Goal: Information Seeking & Learning: Find specific page/section

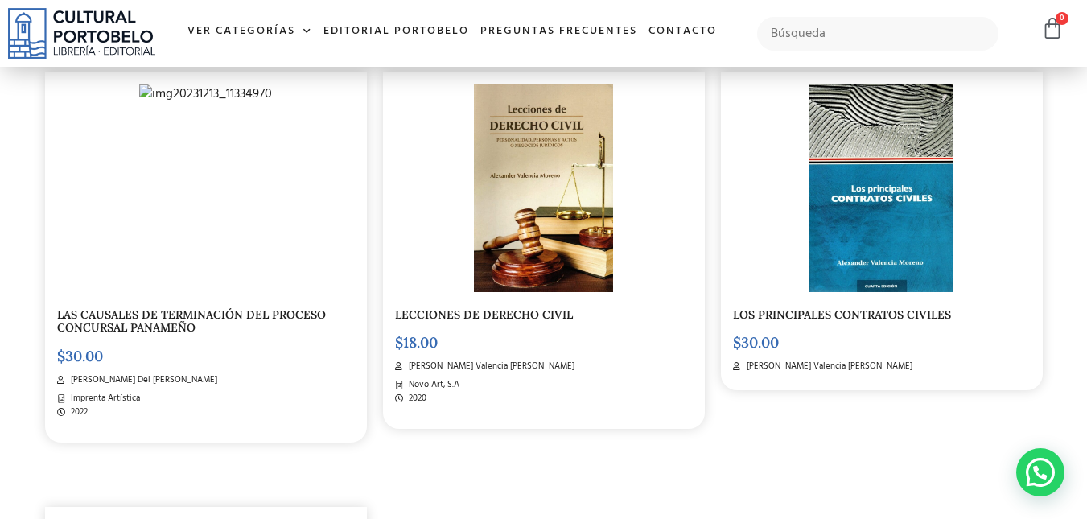
scroll to position [2136, 0]
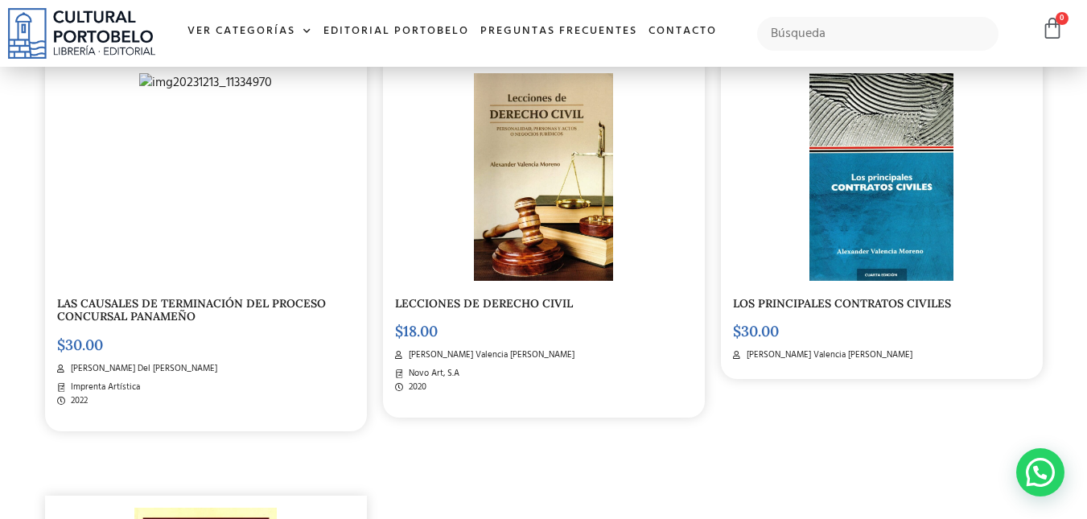
click at [882, 230] on img at bounding box center [880, 177] width 143 height 208
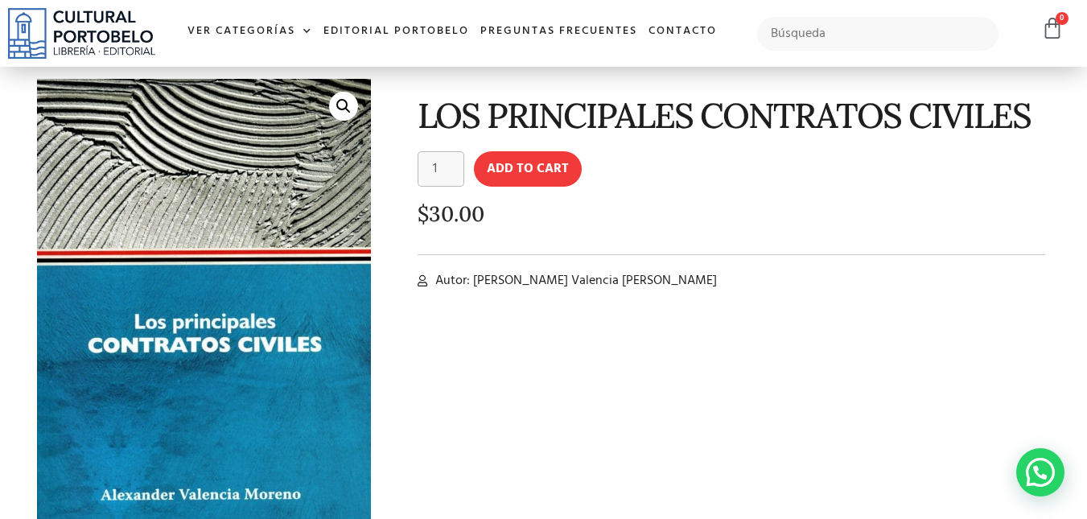
scroll to position [63, 0]
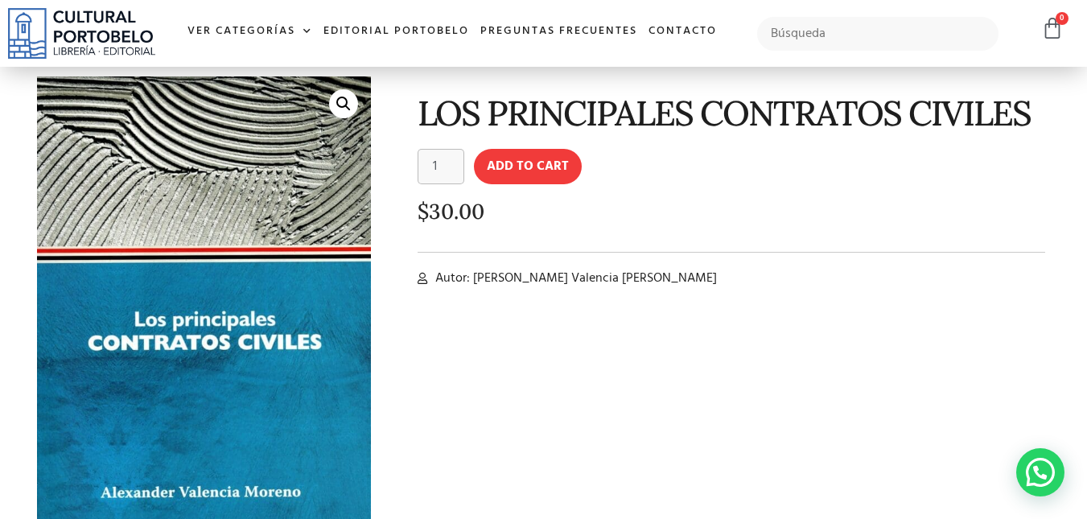
click at [83, 25] on img at bounding box center [81, 33] width 147 height 51
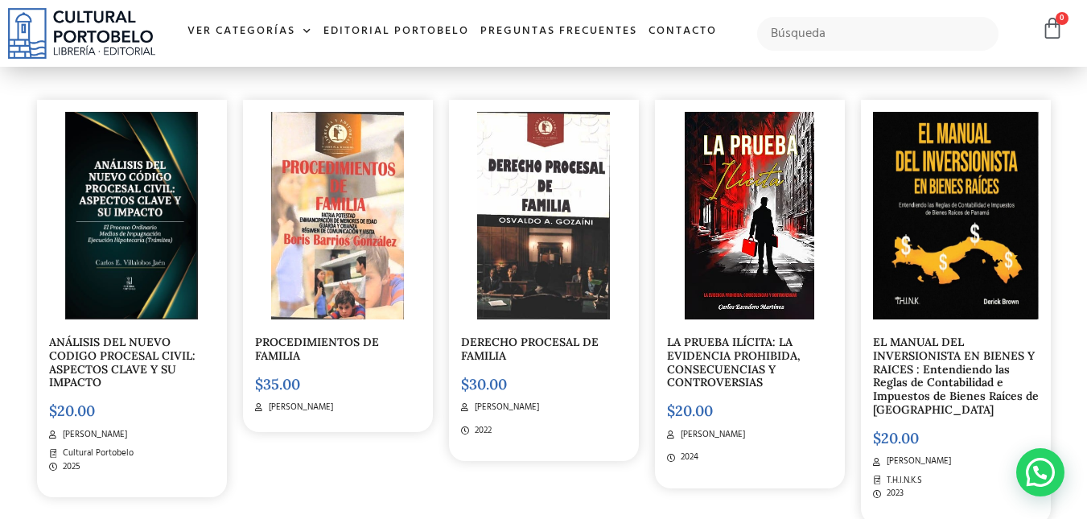
scroll to position [4542, 0]
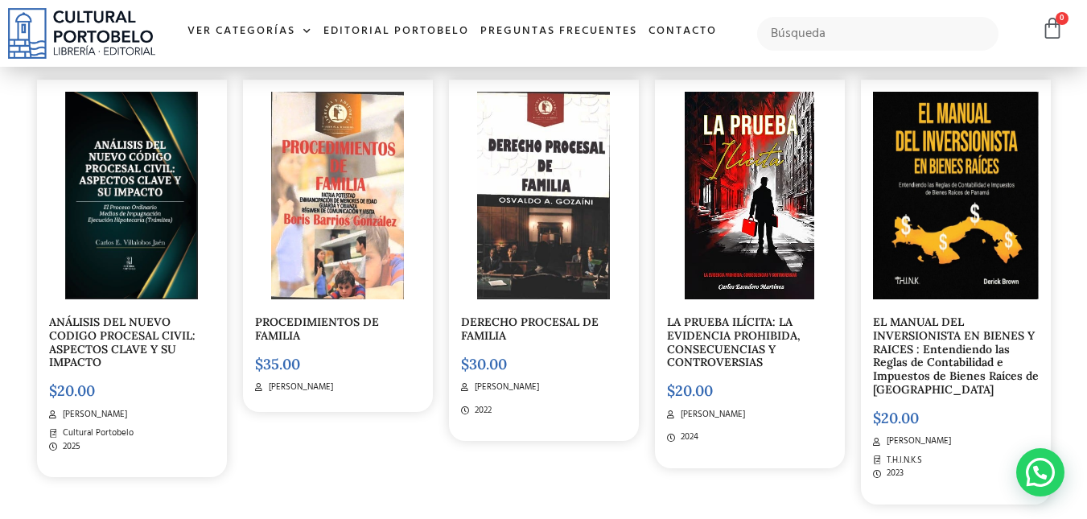
click at [88, 341] on link "ANÁLISIS DEL NUEVO CODIGO PROCESAL CIVIL: ASPECTOS CLAVE Y SU IMPACTO" at bounding box center [122, 342] width 146 height 55
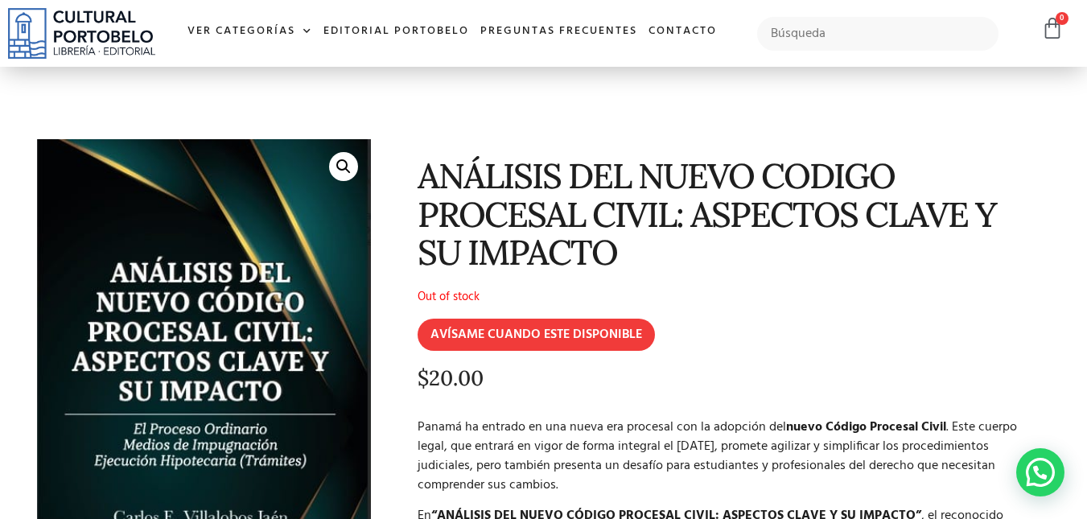
click at [105, 35] on img at bounding box center [81, 33] width 147 height 51
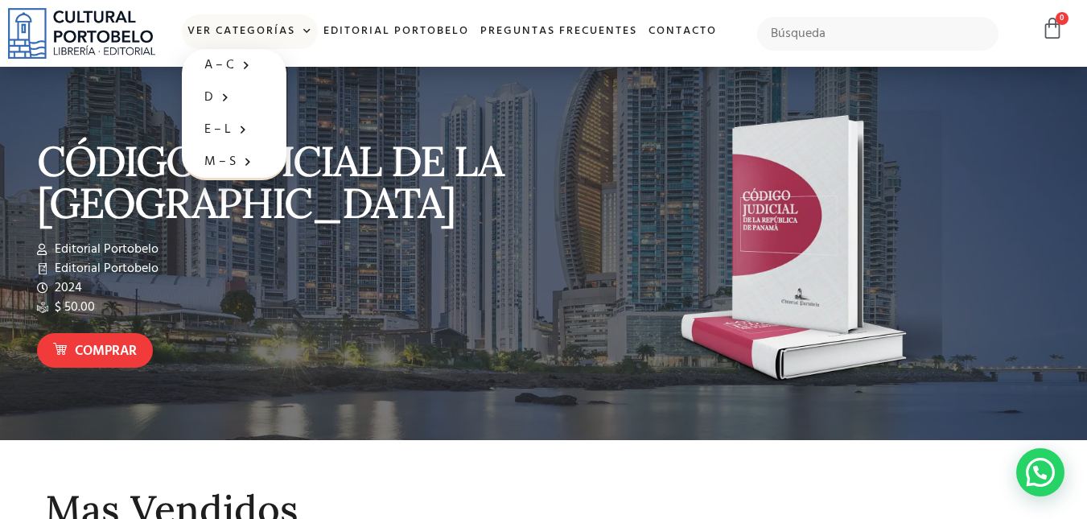
click at [286, 28] on link "Ver Categorías" at bounding box center [250, 31] width 136 height 35
click at [288, 27] on link "Ver Categorías" at bounding box center [250, 31] width 136 height 35
click at [275, 24] on link "Ver Categorías" at bounding box center [250, 31] width 136 height 35
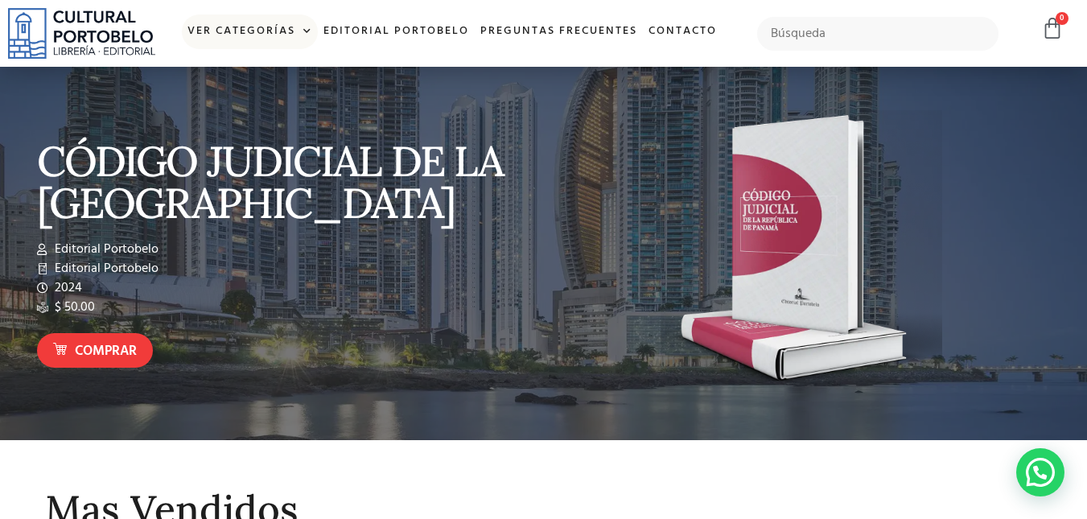
click at [275, 24] on link "Ver Categorías" at bounding box center [250, 31] width 136 height 35
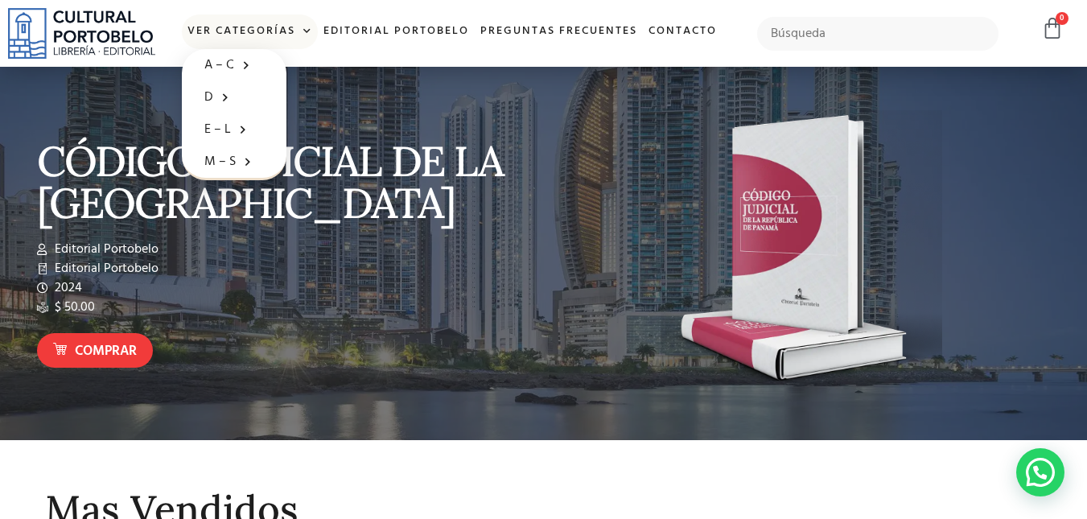
click at [134, 38] on img at bounding box center [81, 33] width 147 height 51
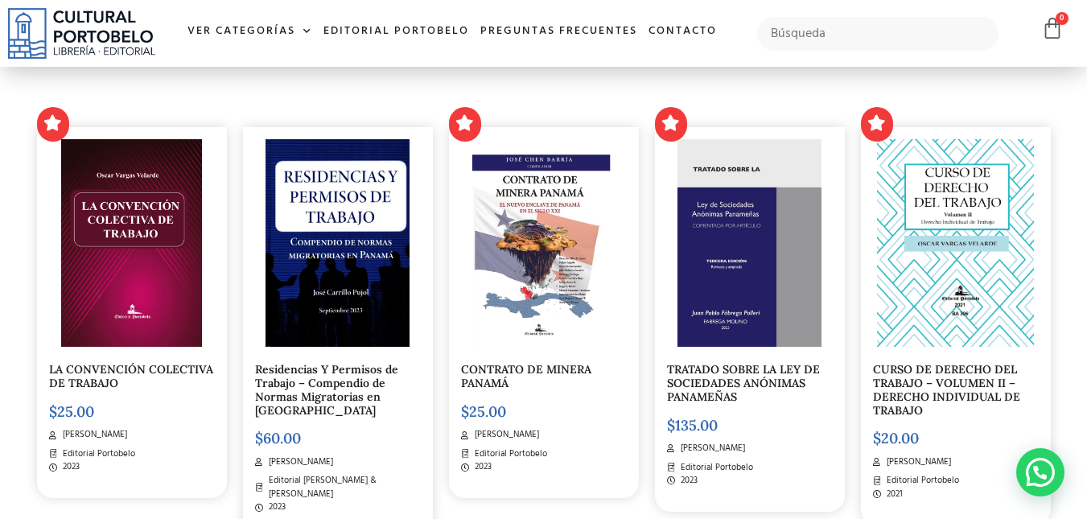
scroll to position [491, 0]
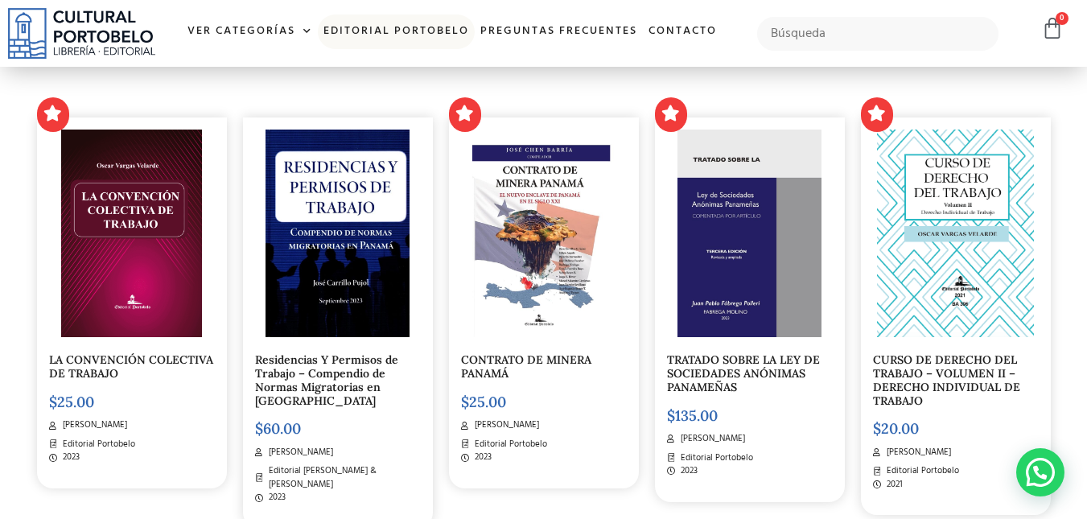
click at [376, 29] on link "Editorial Portobelo" at bounding box center [396, 31] width 157 height 35
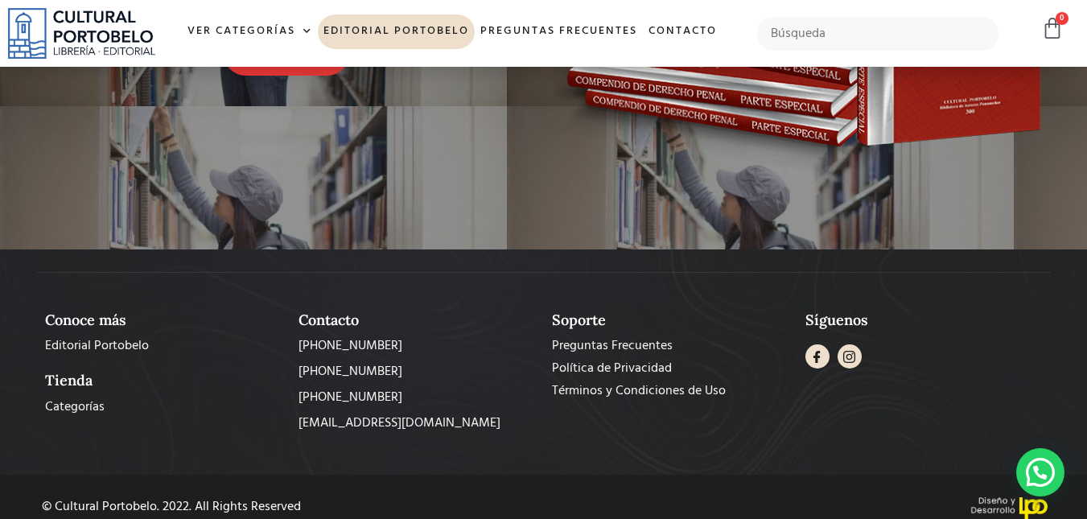
scroll to position [1490, 0]
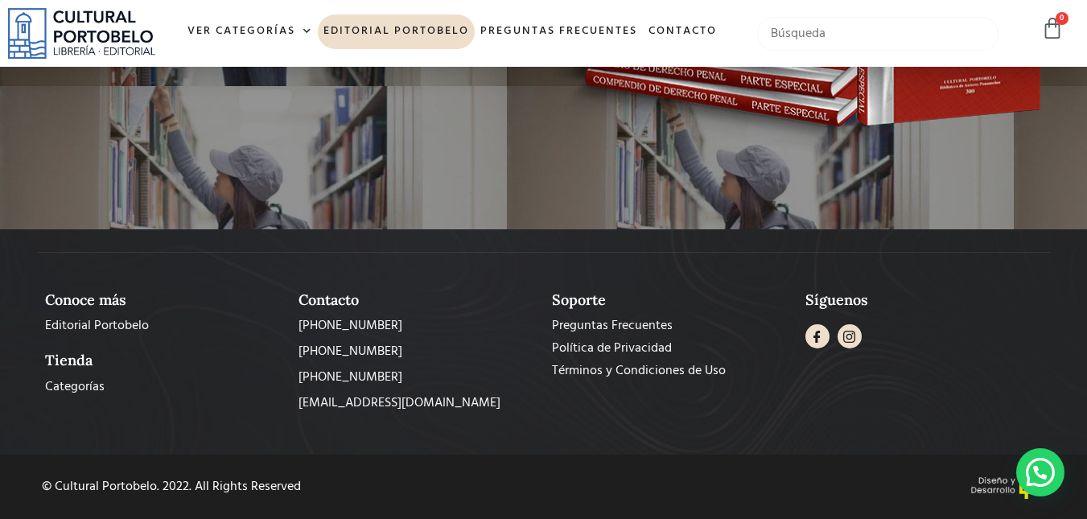
click at [811, 45] on input "text" at bounding box center [878, 34] width 242 height 34
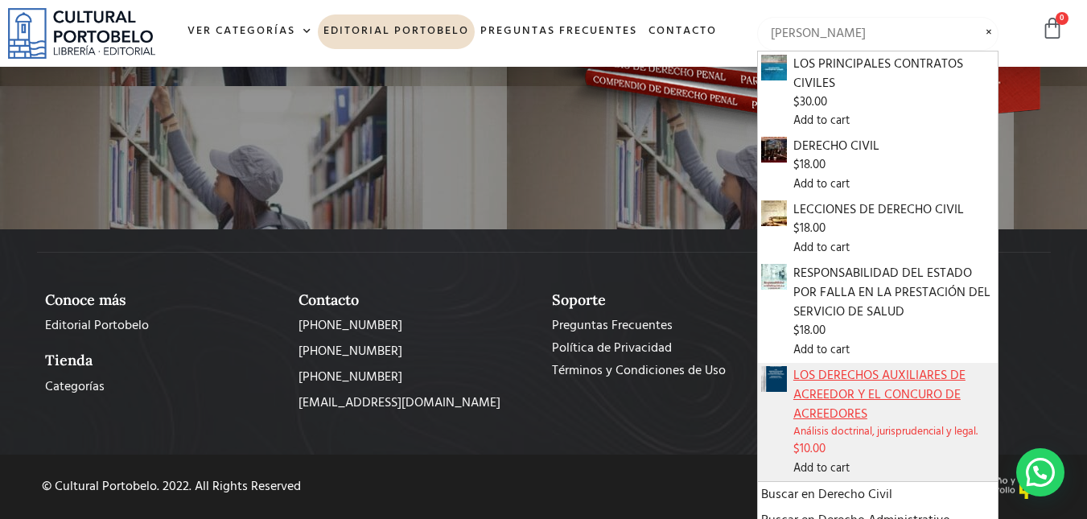
type input "alexander valencia"
click at [838, 397] on span "LOS DERECHOS AUXILIARES DE ACREEDOR Y EL CONCURO DE ACREEDORES" at bounding box center [894, 395] width 202 height 58
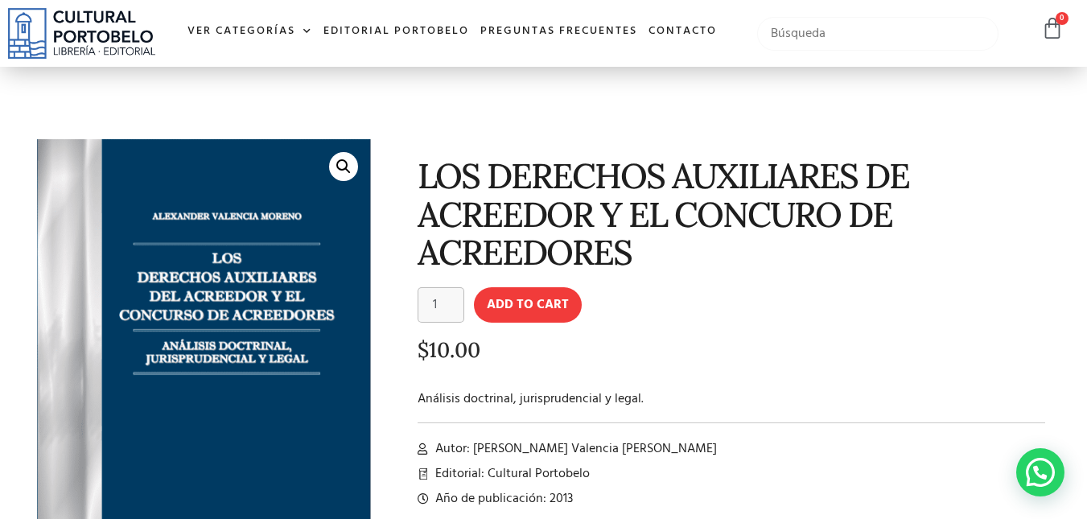
click at [802, 30] on input "text" at bounding box center [878, 34] width 242 height 34
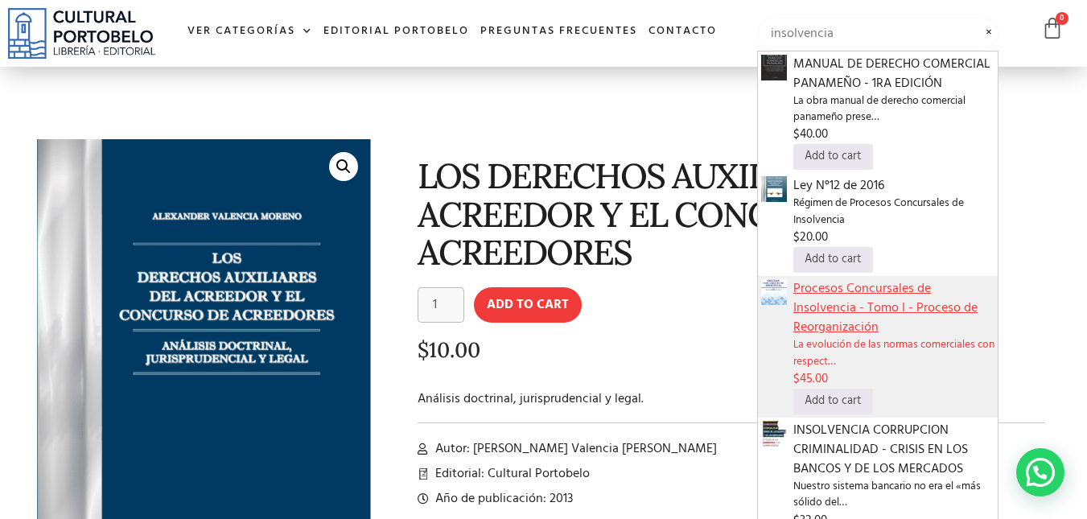
type input "insolvencia"
click at [882, 295] on span "Procesos Concursales de Insolvencia - Tomo I - Proceso de Reorganización" at bounding box center [894, 308] width 202 height 58
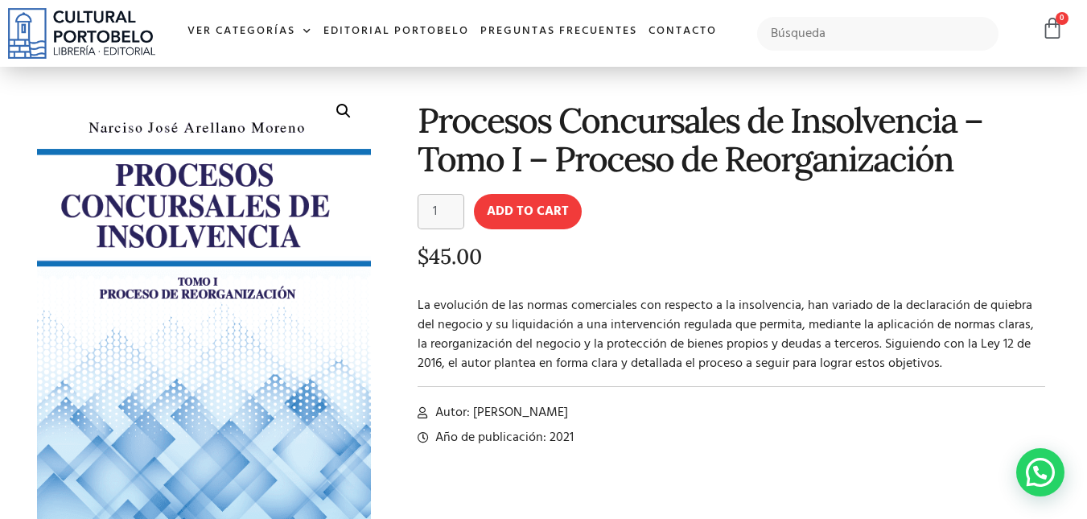
scroll to position [65, 0]
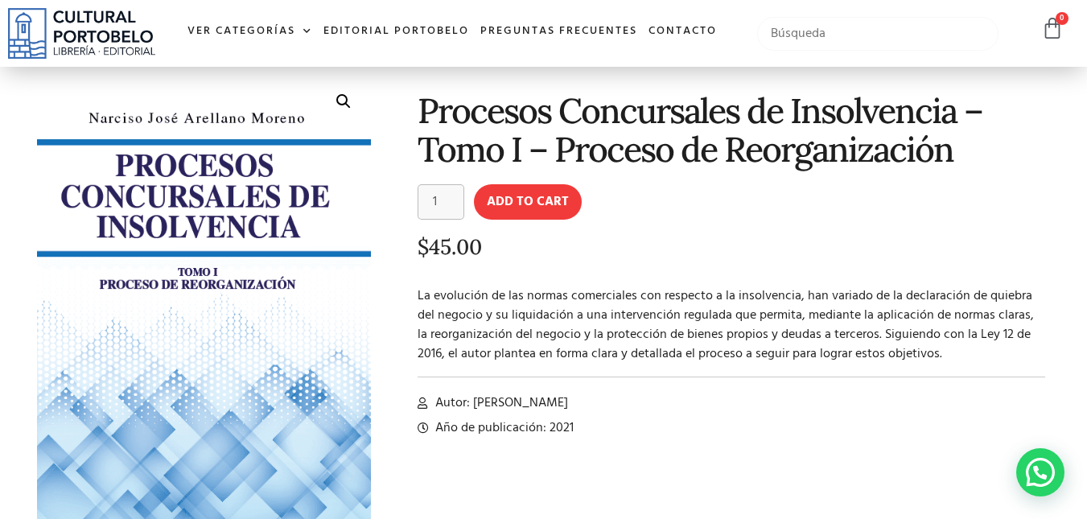
click at [841, 29] on input "text" at bounding box center [878, 34] width 242 height 34
type input "[PERSON_NAME]"
